Goal: Task Accomplishment & Management: Complete application form

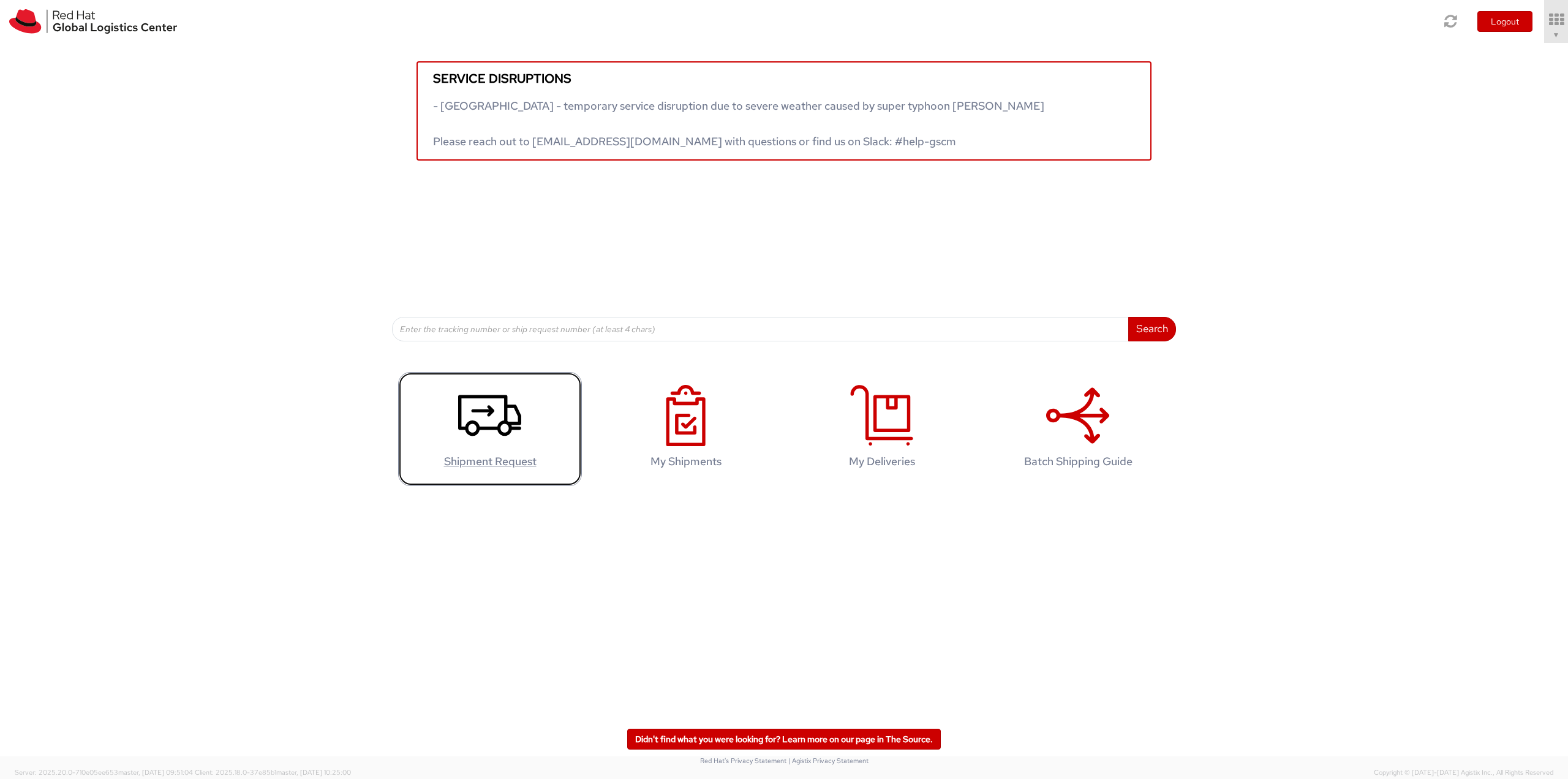
click at [503, 416] on icon at bounding box center [489, 415] width 63 height 61
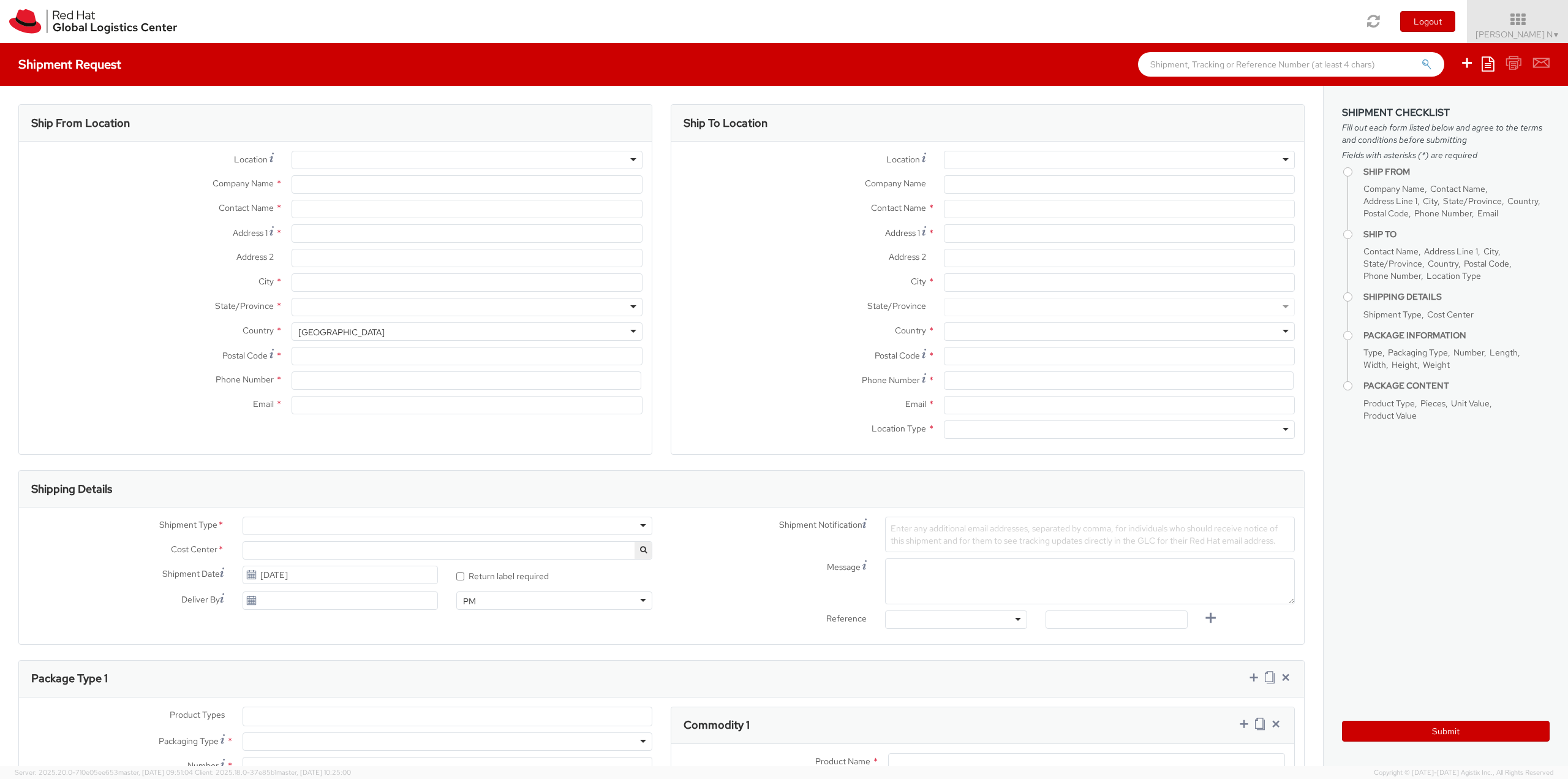
select select
select select "813"
click at [350, 202] on input "text" at bounding box center [467, 209] width 351 height 19
type input "Red Hat India Private Limited"
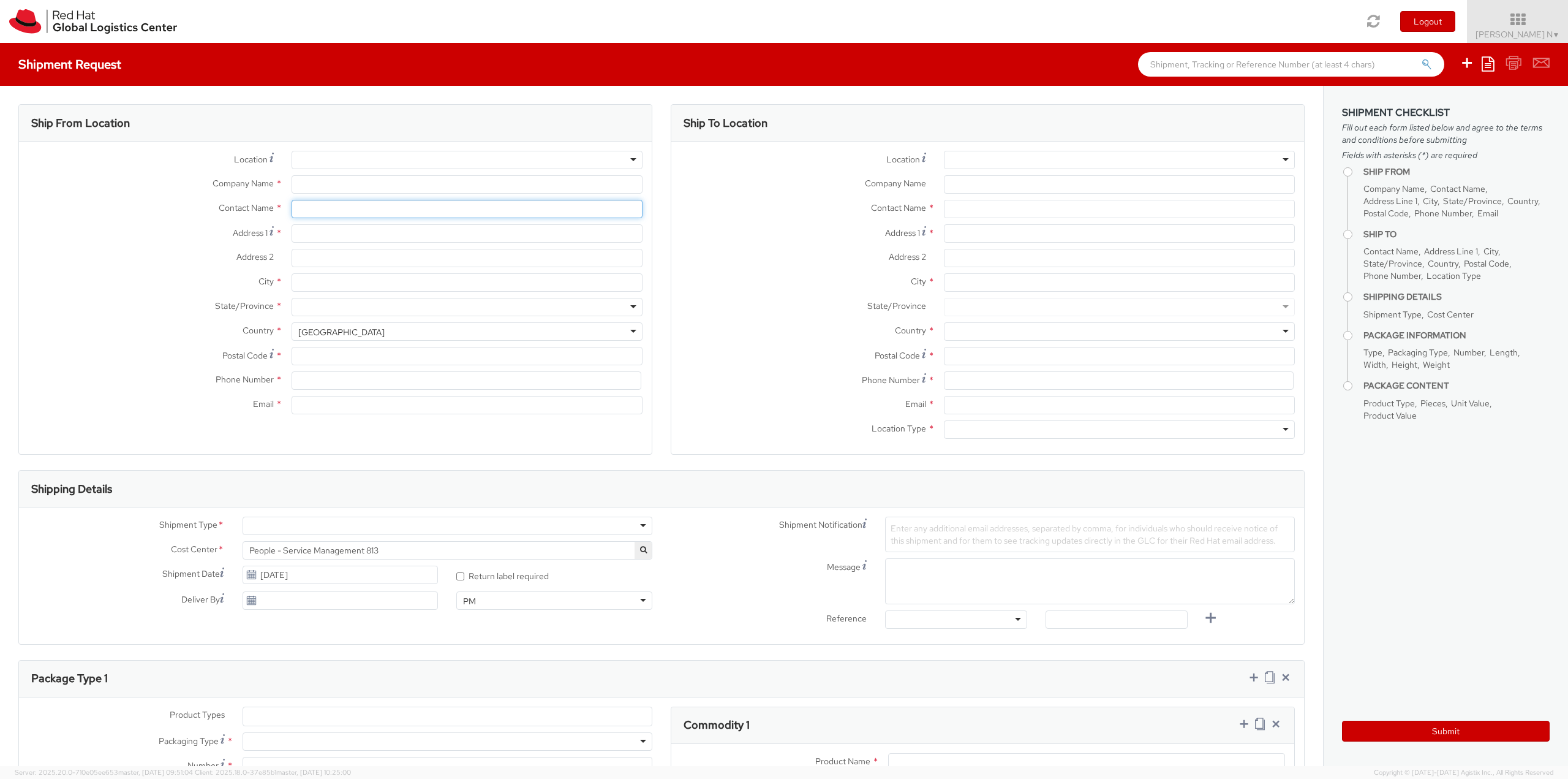
type input "[PERSON_NAME] N"
type input "Bagmane [GEOGRAPHIC_DATA]"
type input "FL 10, [GEOGRAPHIC_DATA], [GEOGRAPHIC_DATA]"
type input "[GEOGRAPHIC_DATA]"
type input "560037"
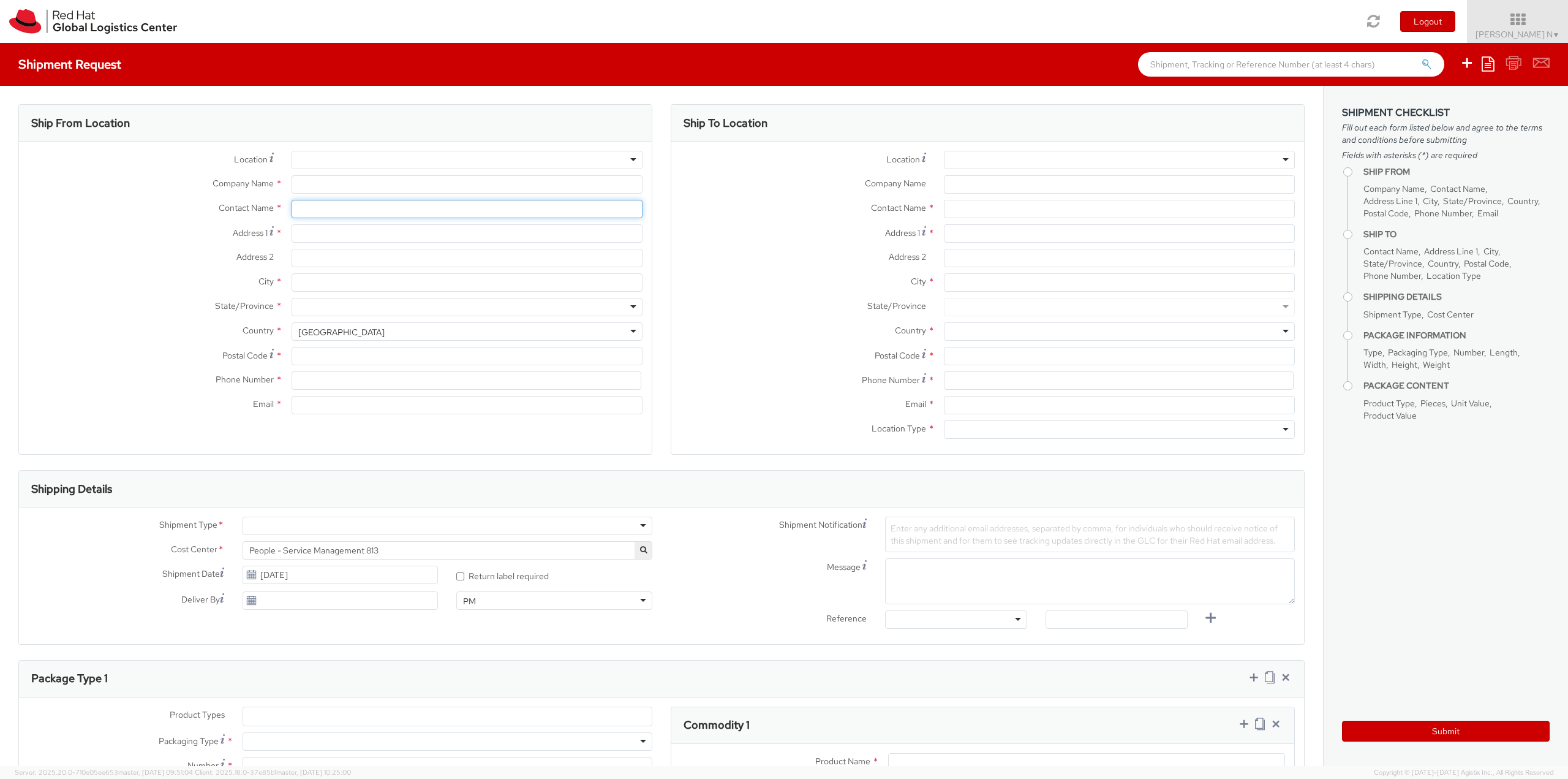
type input "918067935000"
type input "[EMAIL_ADDRESS][DOMAIN_NAME]"
select select "CM"
select select "KGS"
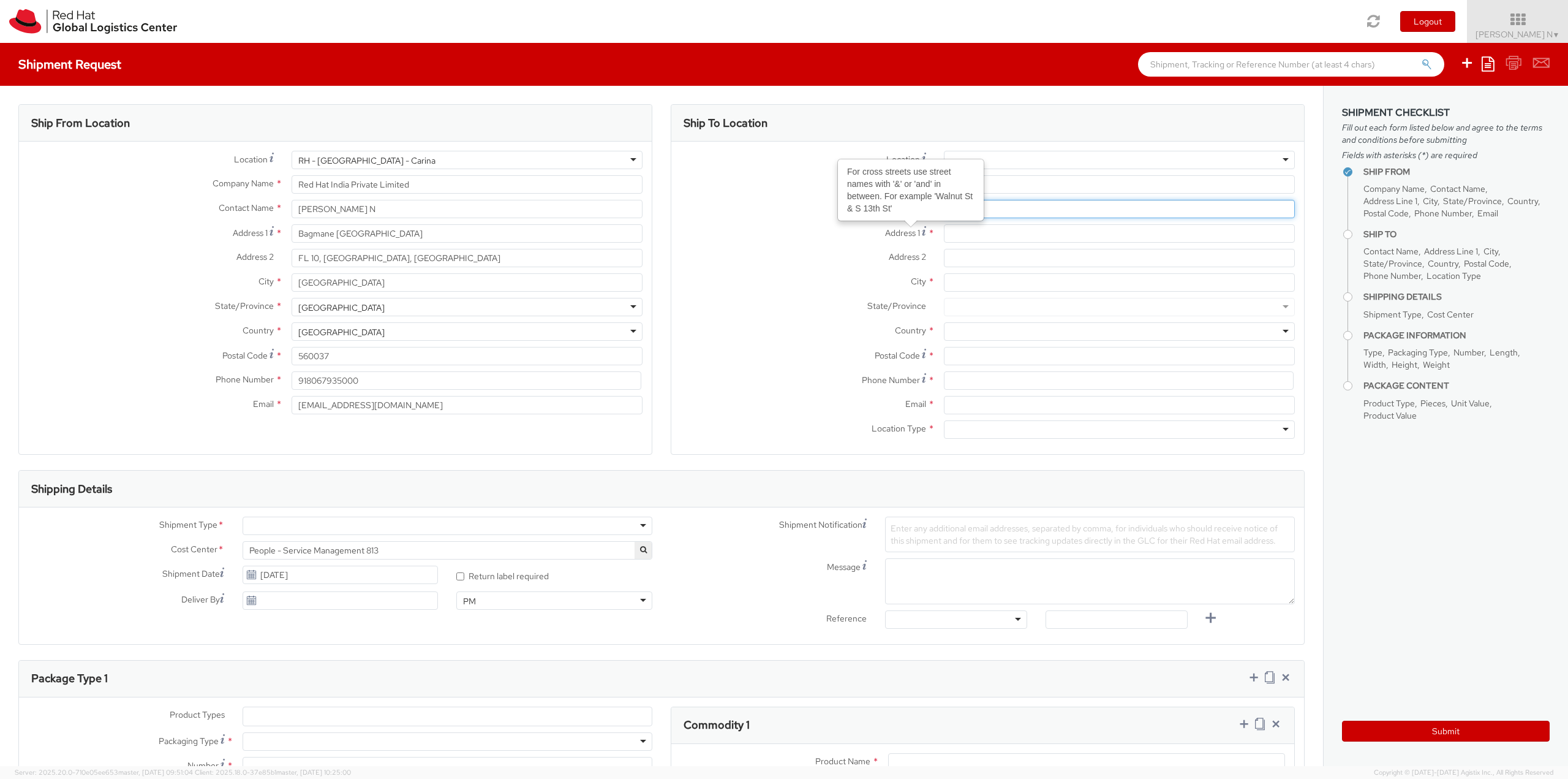
click at [1036, 209] on input "text" at bounding box center [1119, 209] width 351 height 19
click at [1020, 236] on input "Address 1 *" at bounding box center [1119, 234] width 351 height 19
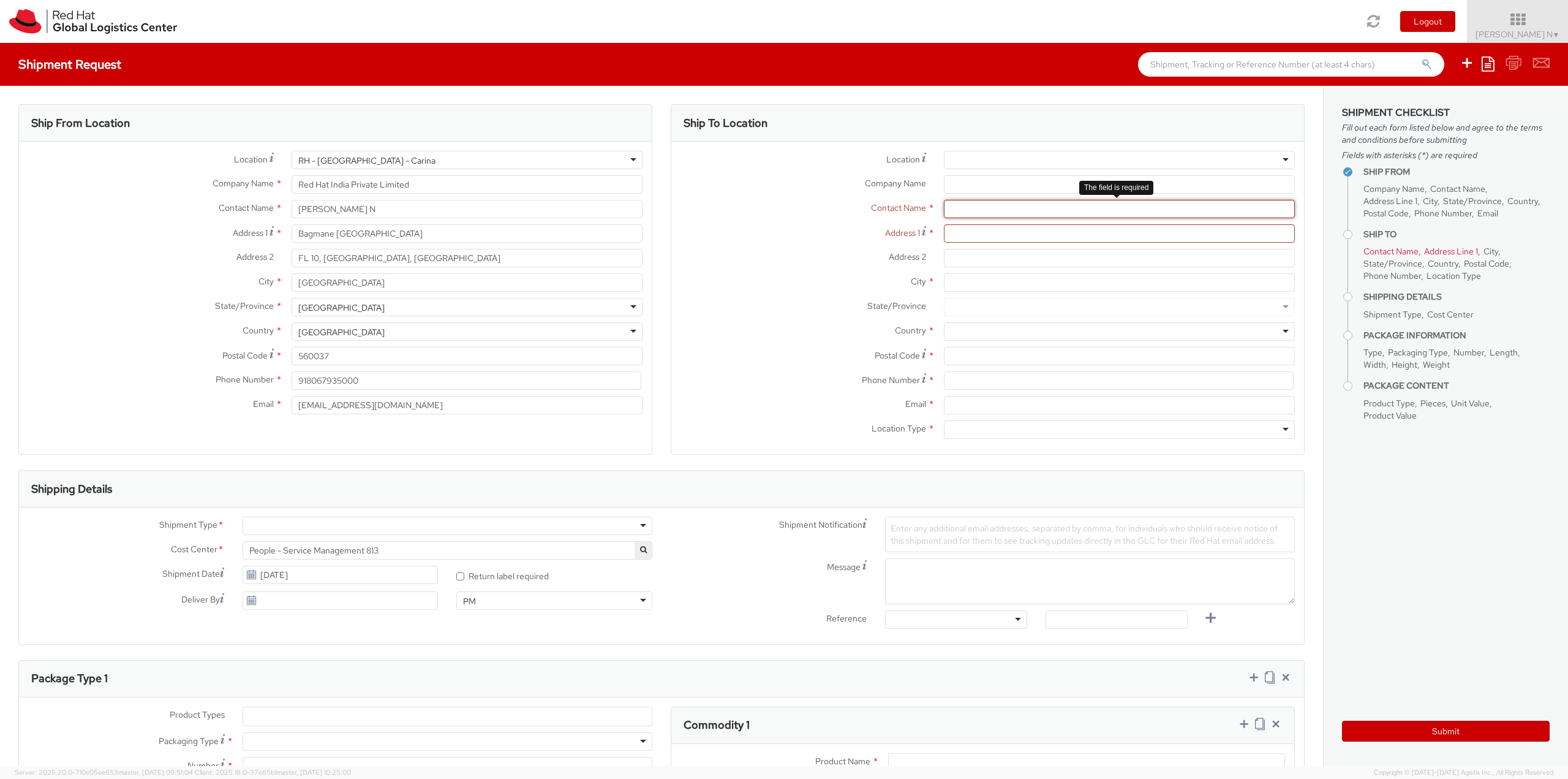
click at [1030, 214] on input "text" at bounding box center [1119, 209] width 351 height 19
type input "[DEMOGRAPHIC_DATA]"
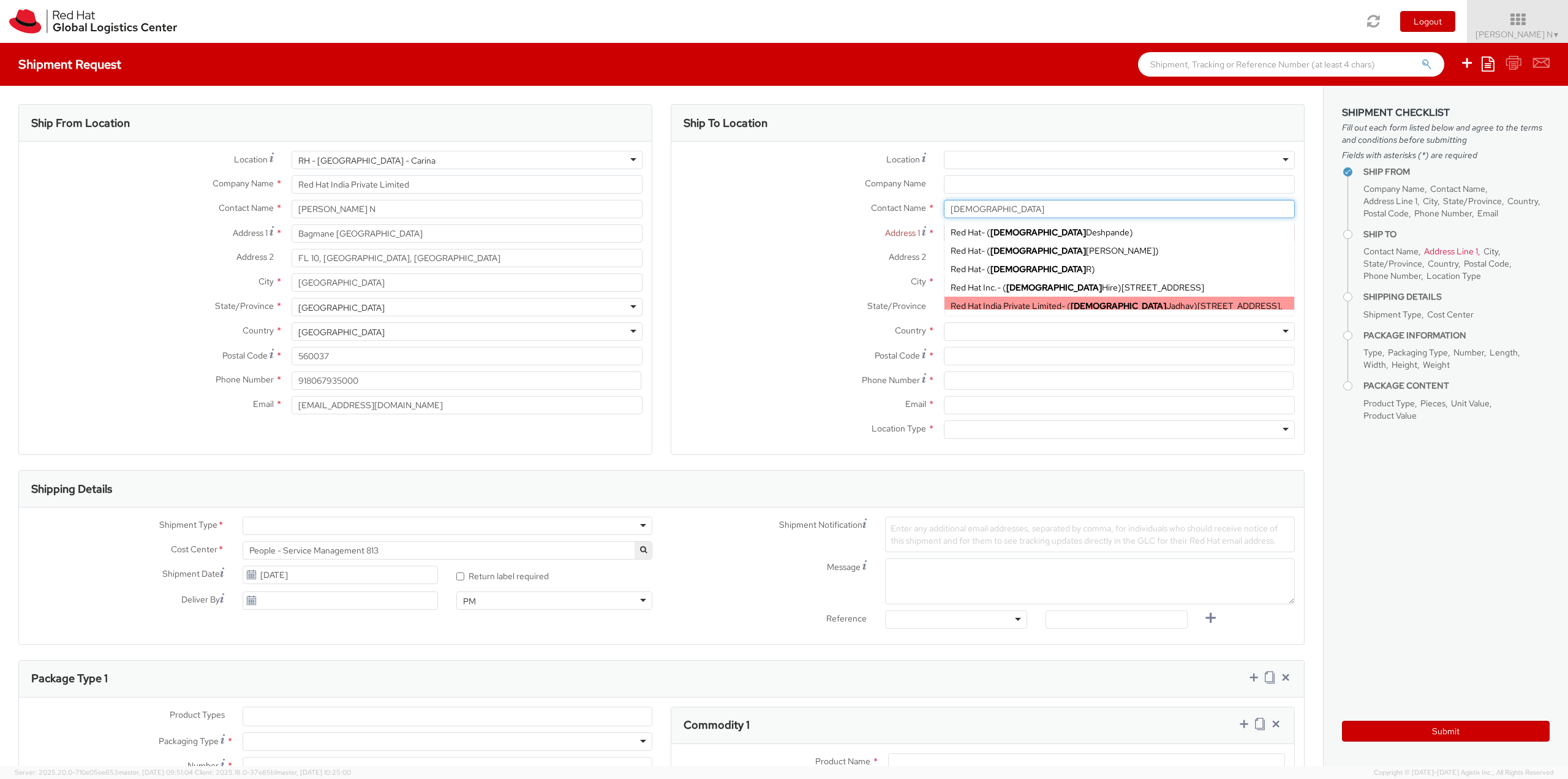
click at [1101, 298] on div "Red Hat India Private Limited - ( [PERSON_NAME] ) [STREET_ADDRESS]" at bounding box center [1119, 312] width 350 height 31
type input "Red Hat India Private Limited"
type input "[DEMOGRAPHIC_DATA][PERSON_NAME]"
type input "[STREET_ADDRESS]"
type input "[GEOGRAPHIC_DATA], [GEOGRAPHIC_DATA]"
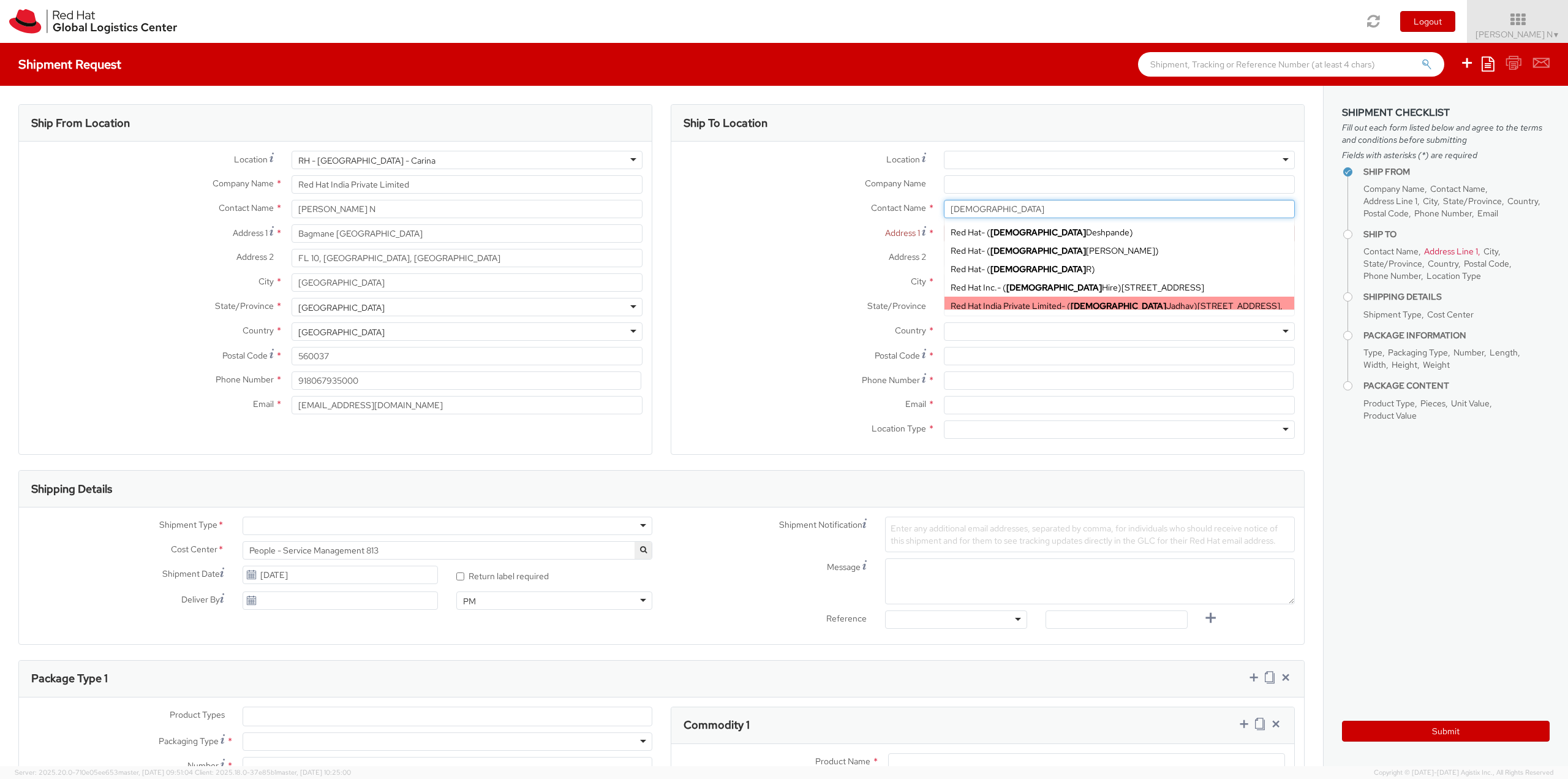
type input "[GEOGRAPHIC_DATA]"
type input "411013"
type input "[EMAIL_ADDRESS][DOMAIN_NAME]"
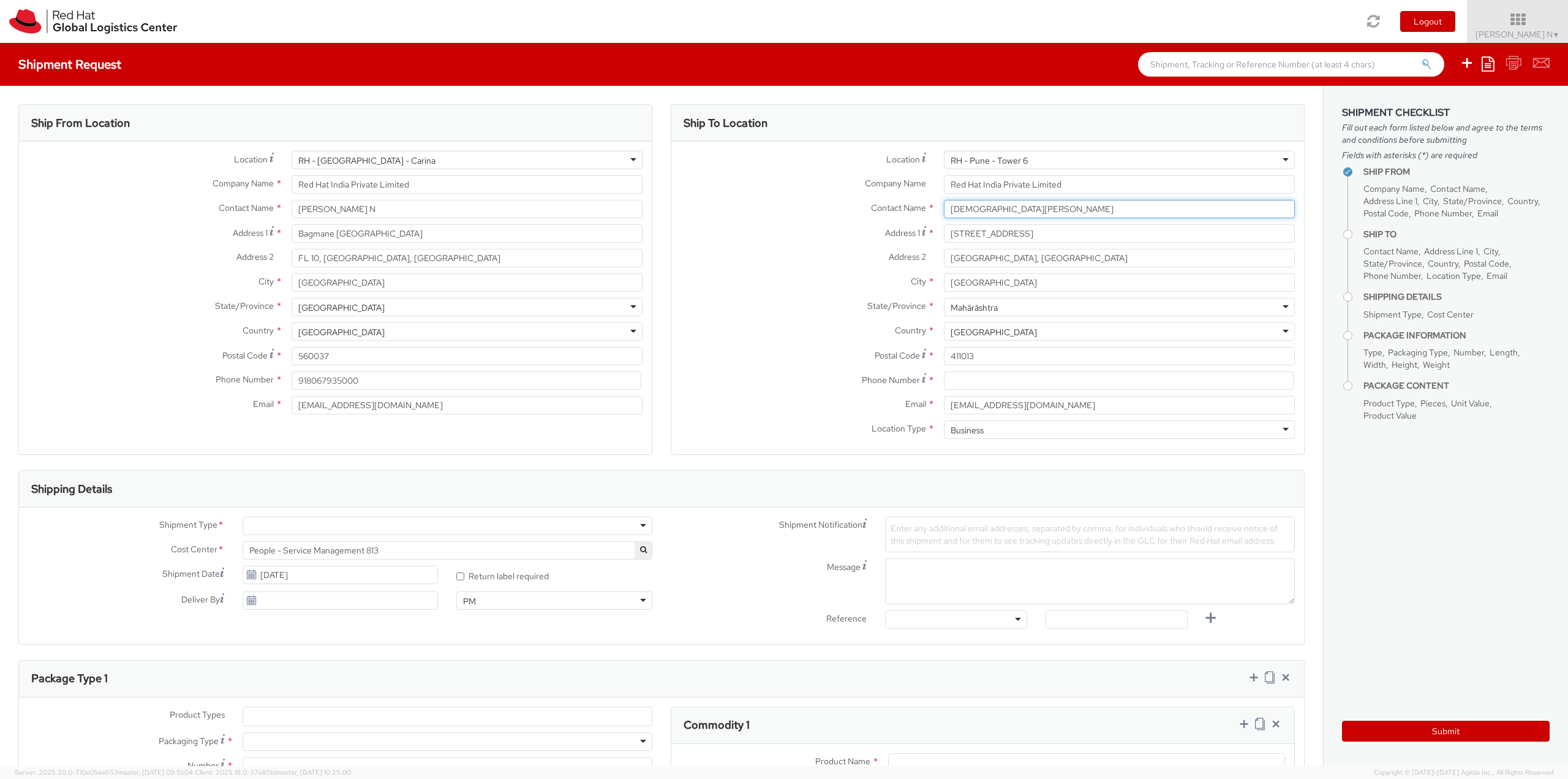
drag, startPoint x: 1066, startPoint y: 211, endPoint x: 892, endPoint y: 199, distance: 174.4
click at [892, 199] on div "Location * [GEOGRAPHIC_DATA] - [GEOGRAPHIC_DATA] 6 [GEOGRAPHIC_DATA] - [GEOGRAP…" at bounding box center [987, 297] width 633 height 294
type input "[DEMOGRAPHIC_DATA][PERSON_NAME]"
click at [703, 236] on label "Address 1 *" at bounding box center [803, 232] width 264 height 16
click at [943, 236] on input "[STREET_ADDRESS]" at bounding box center [1119, 234] width 351 height 19
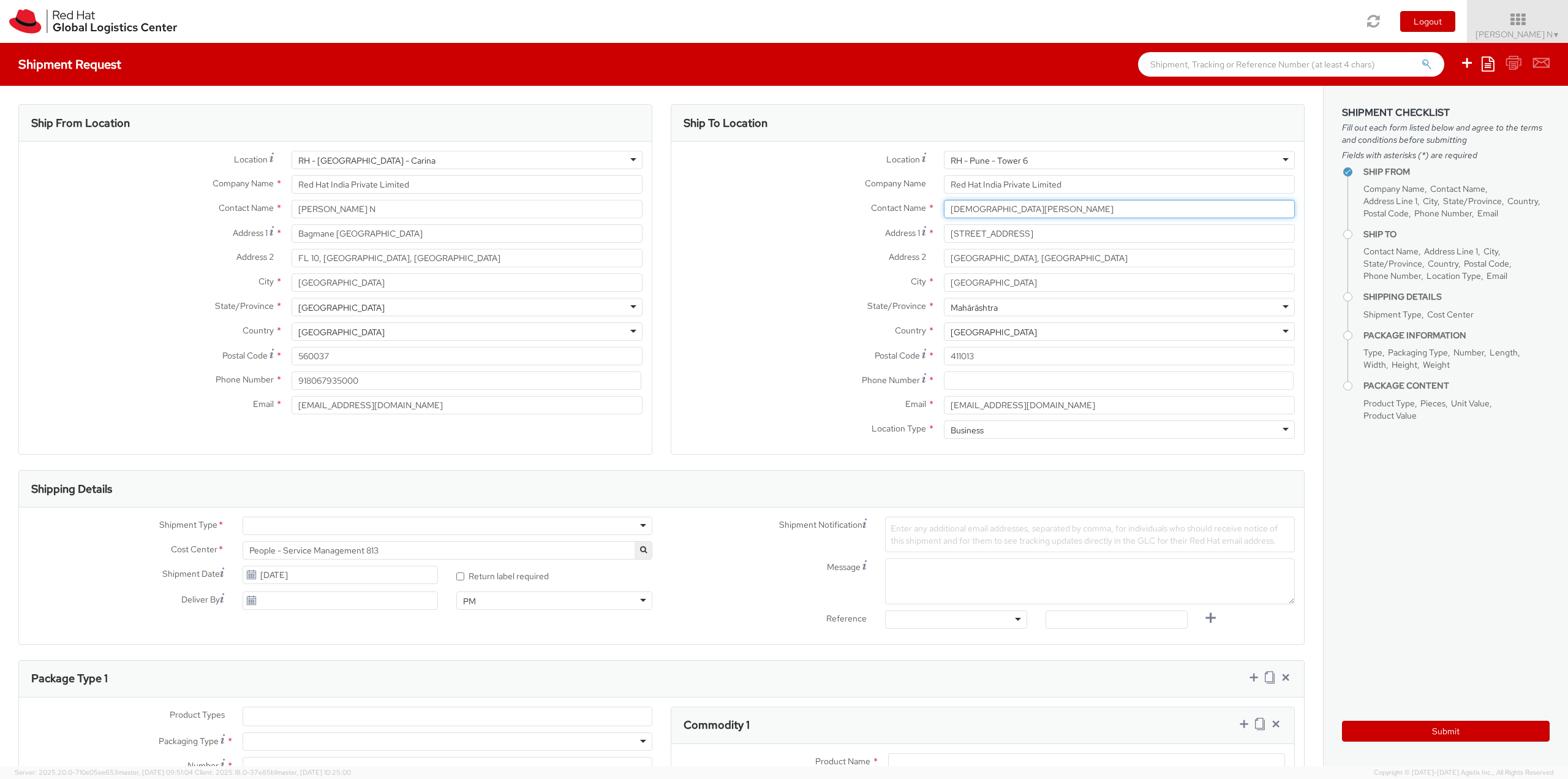
drag, startPoint x: 1035, startPoint y: 204, endPoint x: 785, endPoint y: 192, distance: 250.3
click at [785, 192] on div "Location * [GEOGRAPHIC_DATA] - [GEOGRAPHIC_DATA] 6 [GEOGRAPHIC_DATA] - [GEOGRAP…" at bounding box center [987, 297] width 633 height 294
click at [1088, 159] on div "RH - Pune - Tower 6" at bounding box center [1119, 160] width 351 height 19
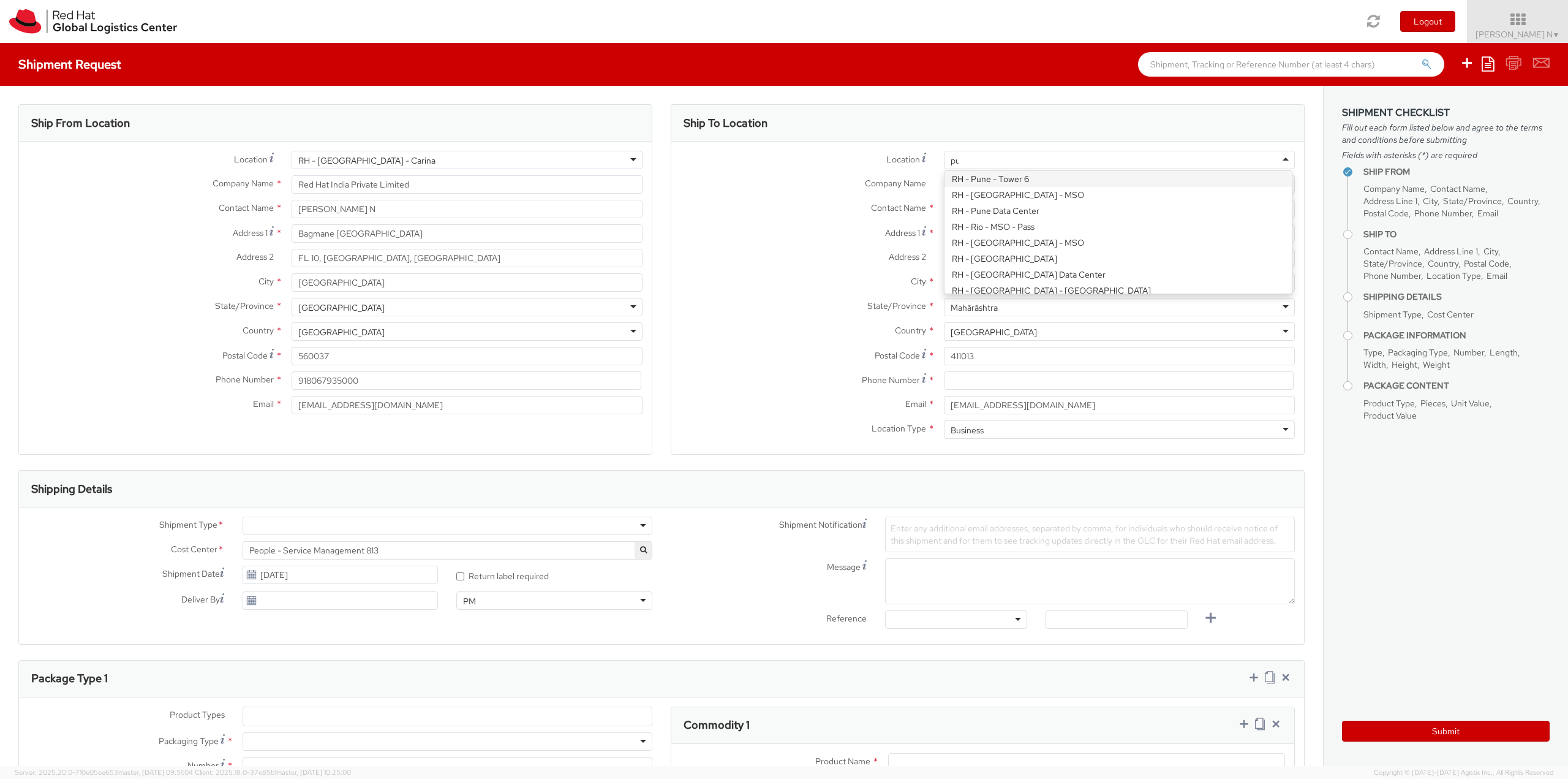
scroll to position [0, 0]
type input "[GEOGRAPHIC_DATA]"
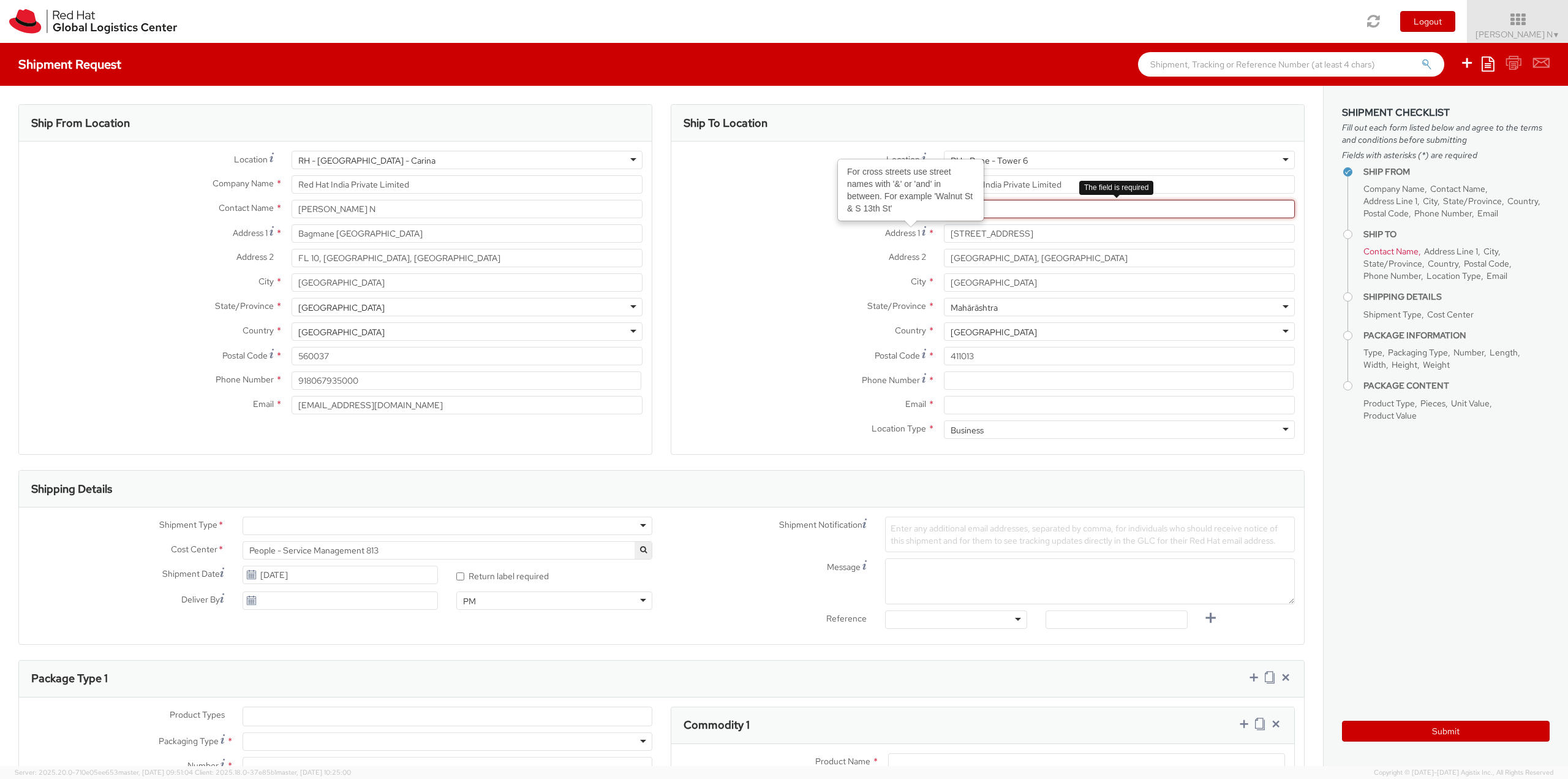
click at [1011, 211] on input "text" at bounding box center [1119, 209] width 351 height 19
paste input "[EMAIL_ADDRESS][DOMAIN_NAME]"
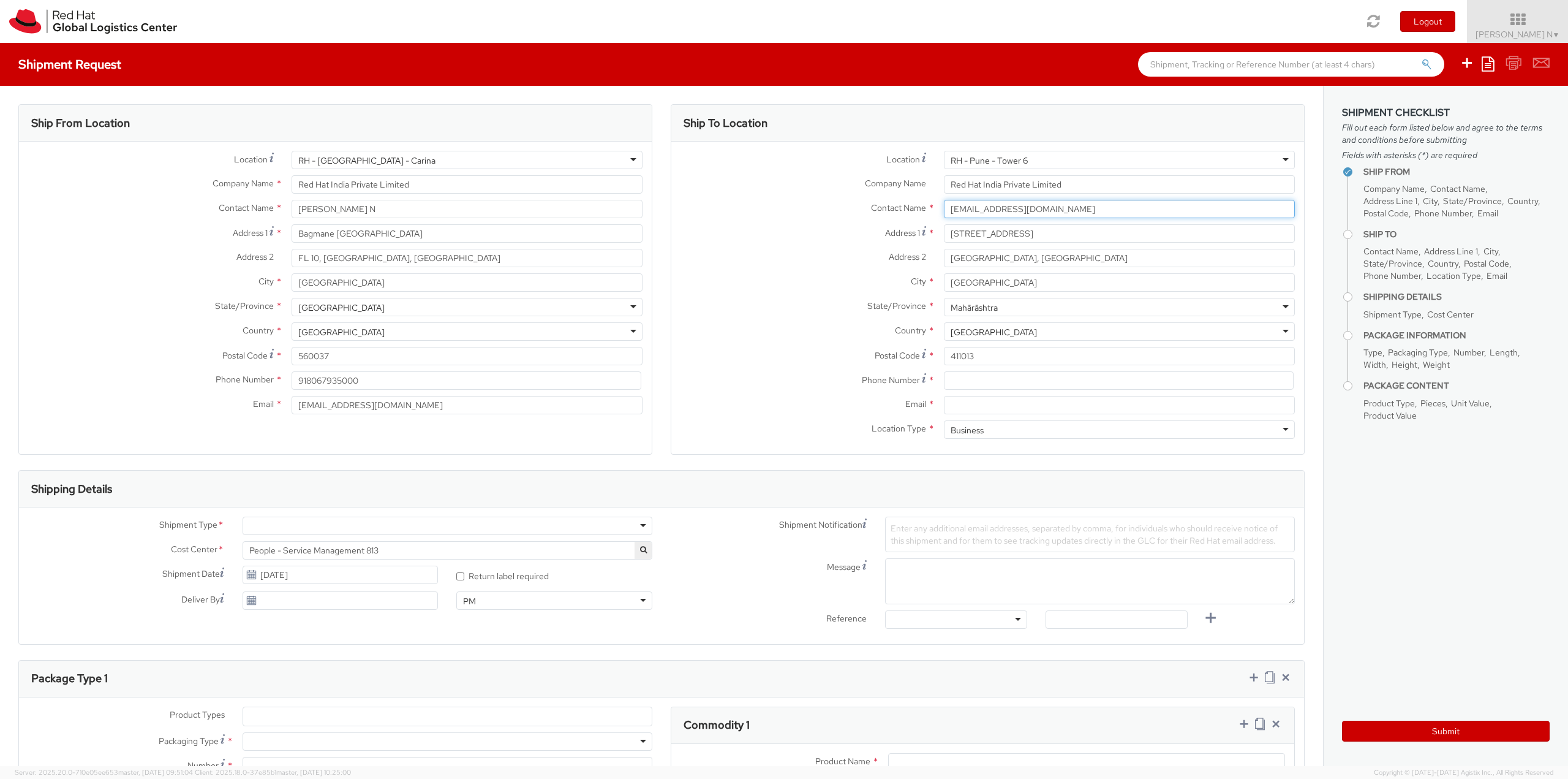
type input "[EMAIL_ADDRESS][DOMAIN_NAME]"
click at [973, 378] on input at bounding box center [1118, 381] width 350 height 19
paste input "[EMAIL_ADDRESS][DOMAIN_NAME]"
type input "[EMAIL_ADDRESS][DOMAIN_NAME]"
drag, startPoint x: 1057, startPoint y: 378, endPoint x: 904, endPoint y: 377, distance: 153.0
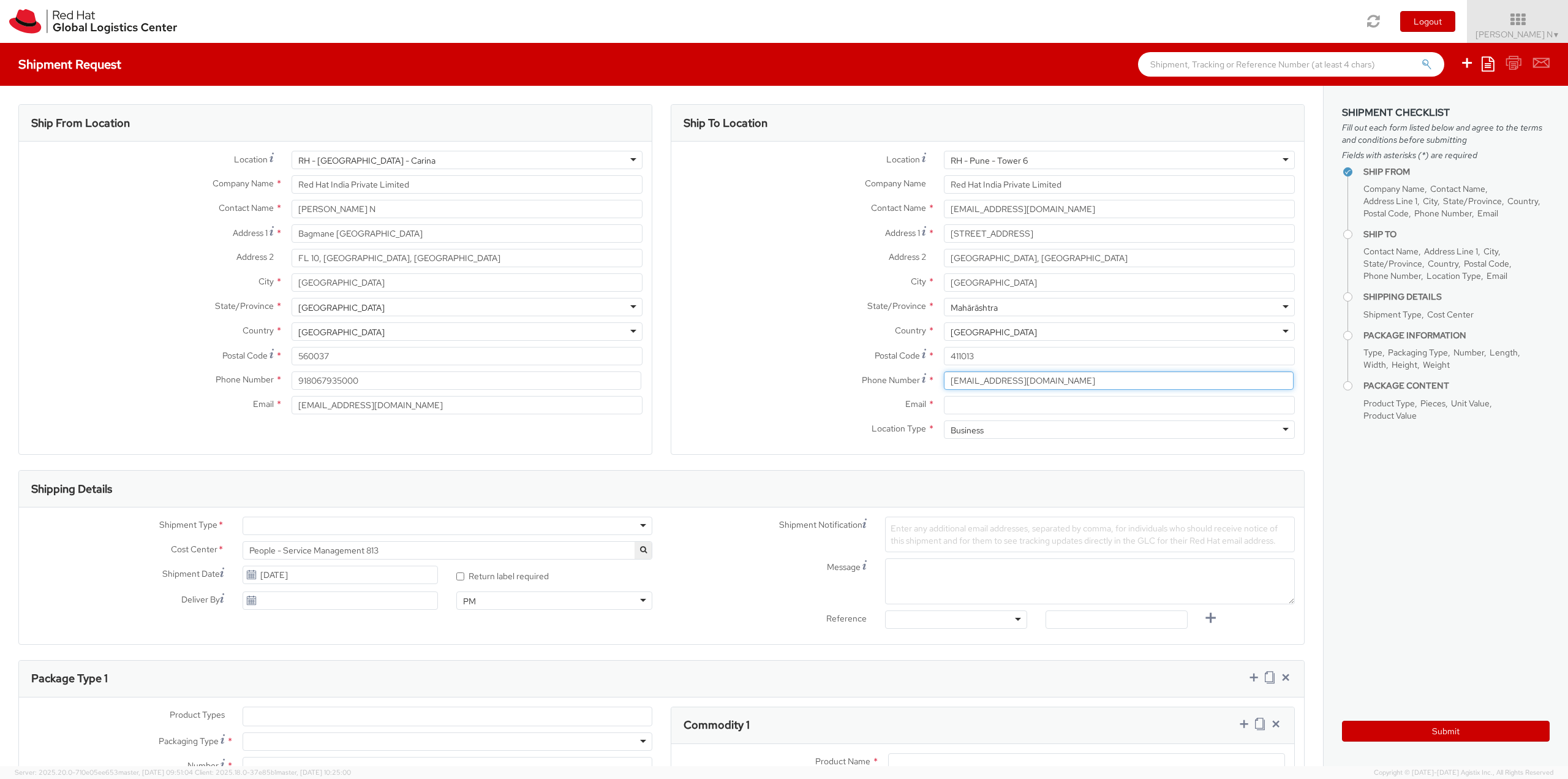
click at [877, 375] on div "Phone Number * [EMAIL_ADDRESS][DOMAIN_NAME]" at bounding box center [987, 381] width 633 height 19
click at [980, 403] on input "Email *" at bounding box center [1119, 405] width 351 height 19
paste input "[EMAIL_ADDRESS][DOMAIN_NAME]"
type input "[EMAIL_ADDRESS][DOMAIN_NAME]"
click at [764, 290] on div "City * [GEOGRAPHIC_DATA]" at bounding box center [987, 282] width 633 height 19
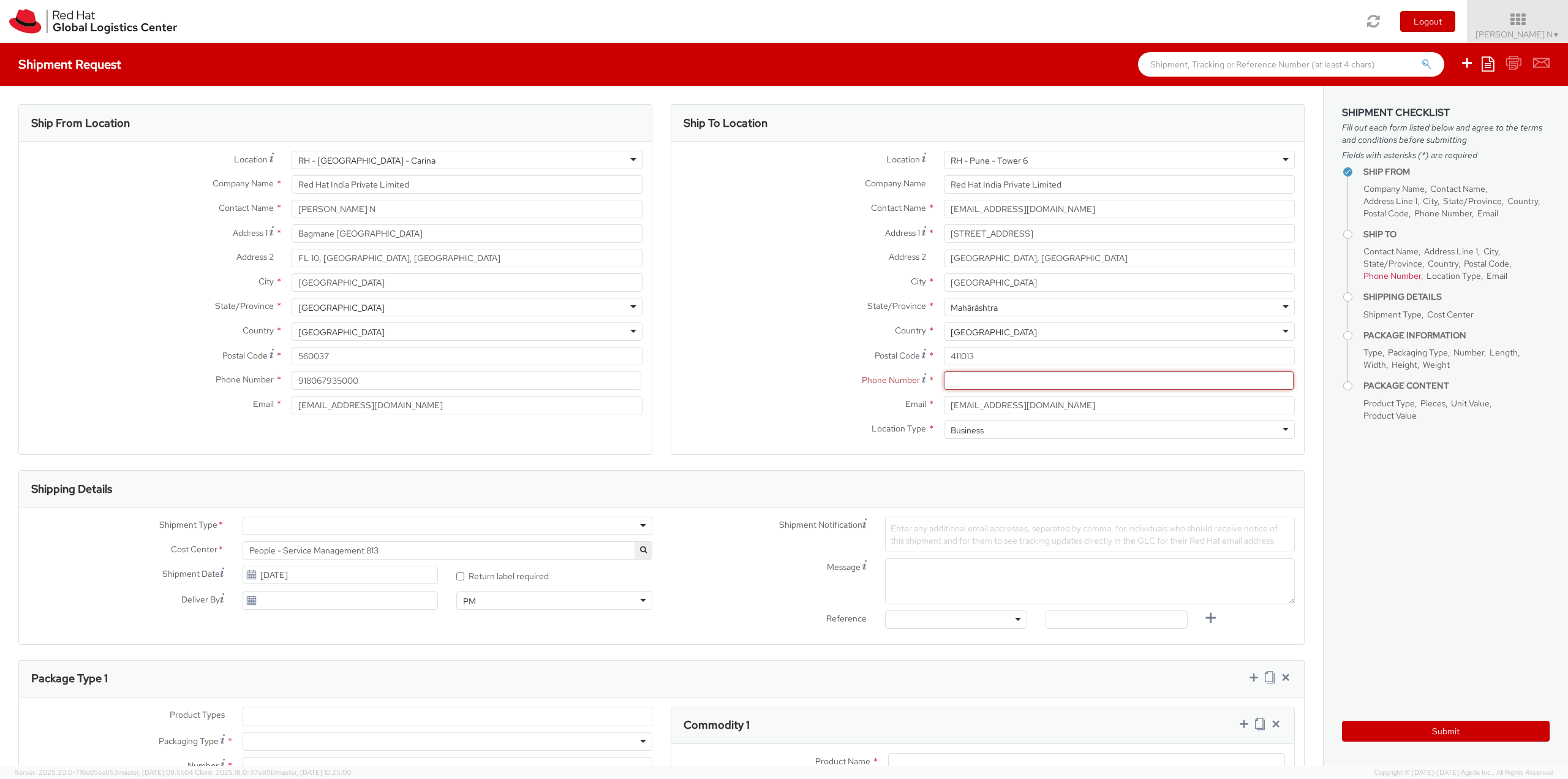
click at [1054, 386] on input at bounding box center [1118, 381] width 350 height 19
click at [794, 348] on label "Postal Code *" at bounding box center [803, 355] width 264 height 16
click at [943, 348] on input "411013" at bounding box center [1119, 356] width 351 height 19
click at [994, 382] on input at bounding box center [1118, 381] width 350 height 19
